Goal: Information Seeking & Learning: Understand process/instructions

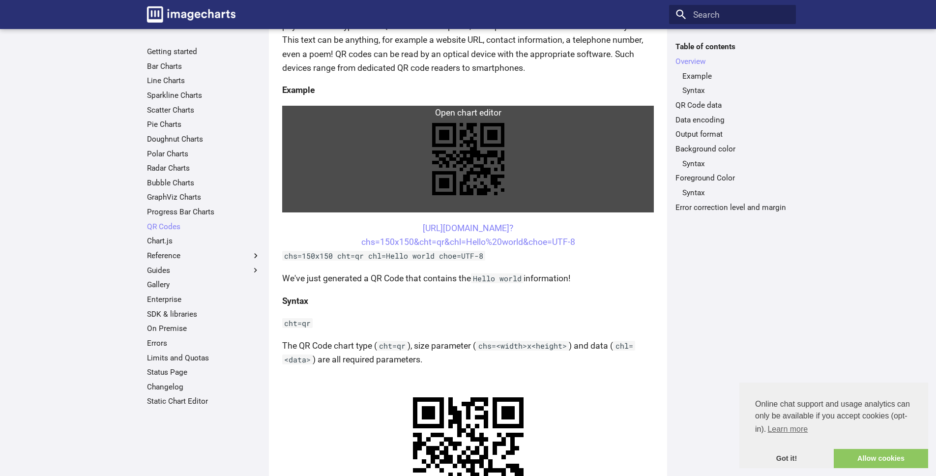
scroll to position [184, 0]
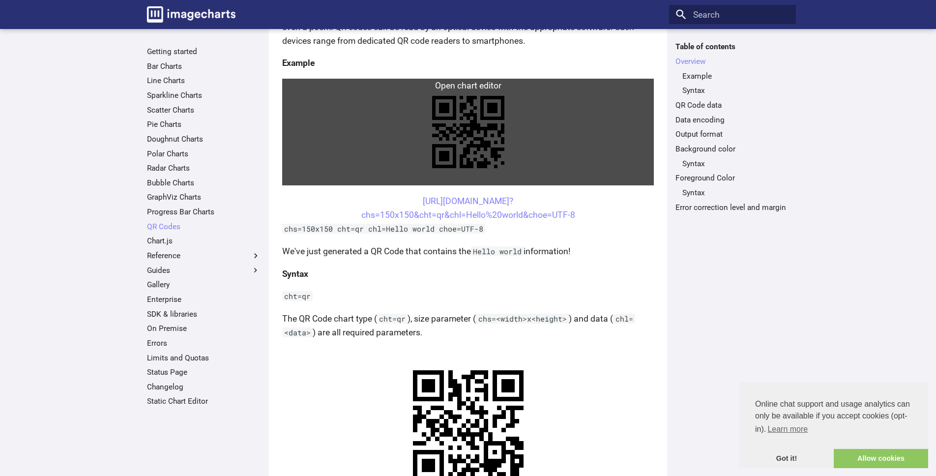
scroll to position [188, 0]
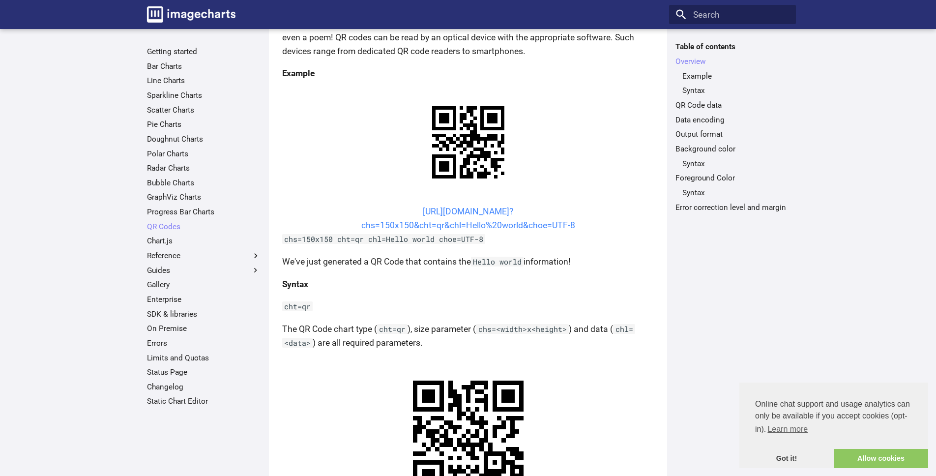
click at [480, 226] on link "https://image-charts.com/chart? chs=150x150&cht=qr&chl=Hello%20world&choe=UTF-8" at bounding box center [468, 218] width 214 height 24
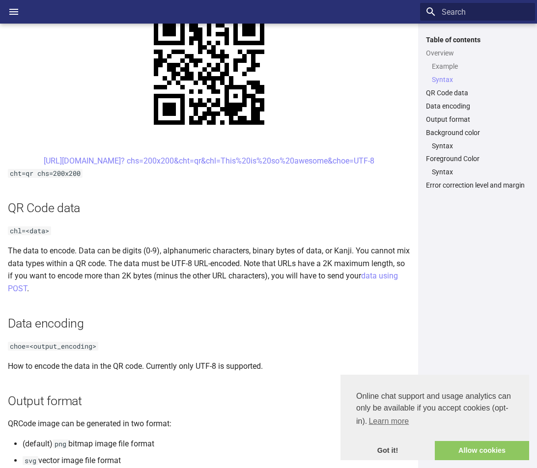
scroll to position [500, 0]
